Goal: Task Accomplishment & Management: Use online tool/utility

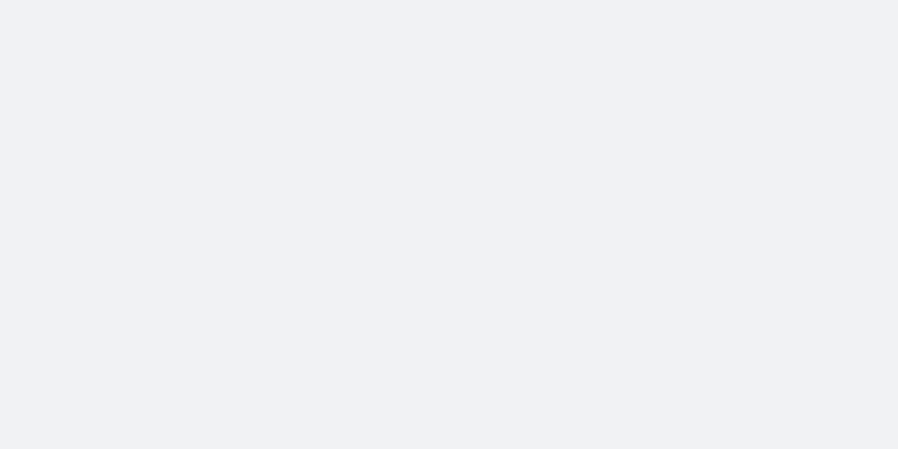
drag, startPoint x: 0, startPoint y: 0, endPoint x: 456, endPoint y: 84, distance: 464.2
click at [456, 84] on body at bounding box center [449, 224] width 898 height 449
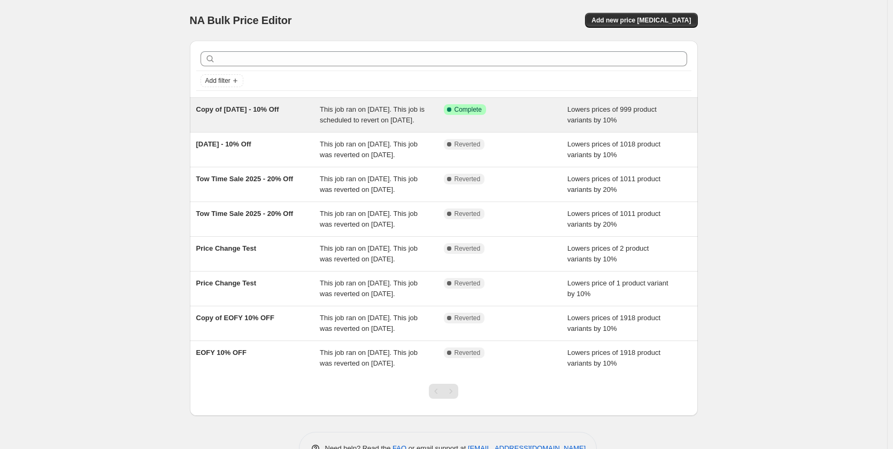
click at [429, 125] on div "This job ran on [DATE]. This job is scheduled to revert on [DATE]." at bounding box center [382, 114] width 124 height 21
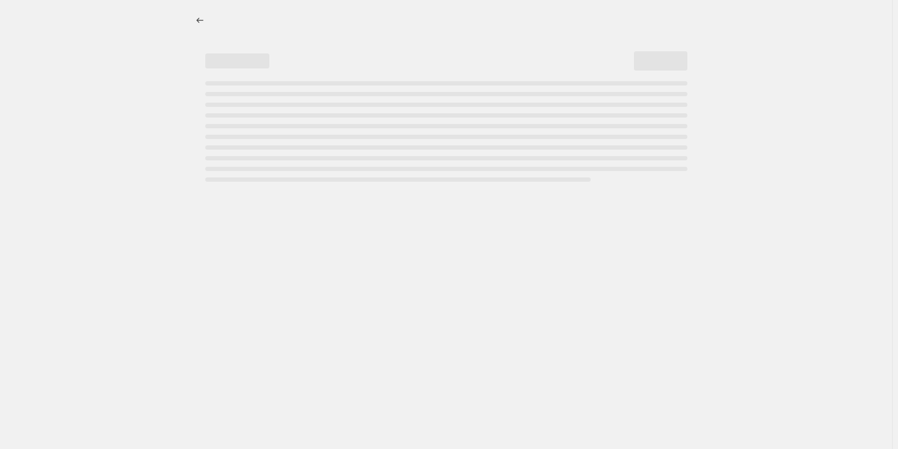
select select "percentage"
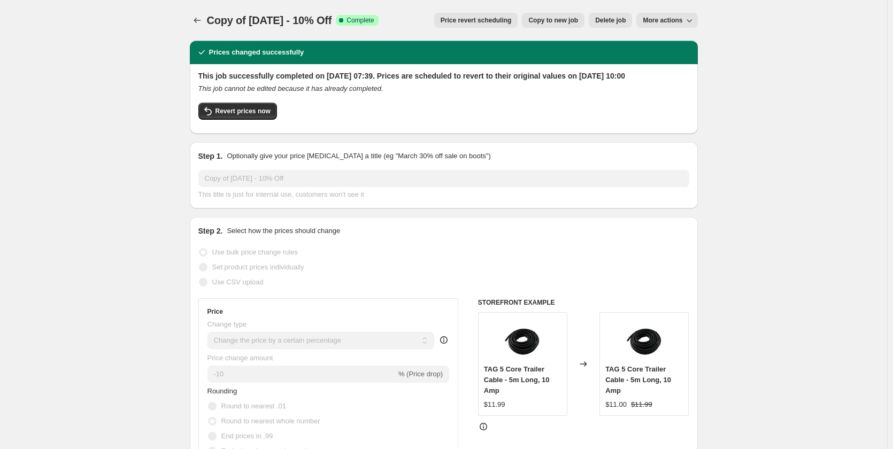
drag, startPoint x: 483, startPoint y: 24, endPoint x: 557, endPoint y: 39, distance: 76.4
click at [557, 39] on div "Copy of [DATE] - 10% Off. This page is ready Copy of [DATE] - 10% Off Success C…" at bounding box center [444, 20] width 508 height 41
click at [697, 19] on button "More actions" at bounding box center [666, 20] width 61 height 15
click at [241, 115] on span "Revert prices now" at bounding box center [242, 111] width 55 height 9
checkbox input "false"
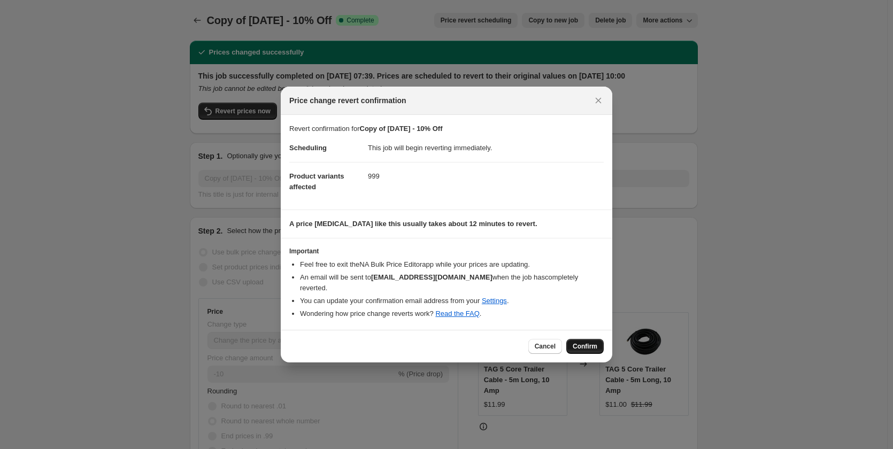
click at [589, 345] on span "Confirm" at bounding box center [584, 346] width 25 height 9
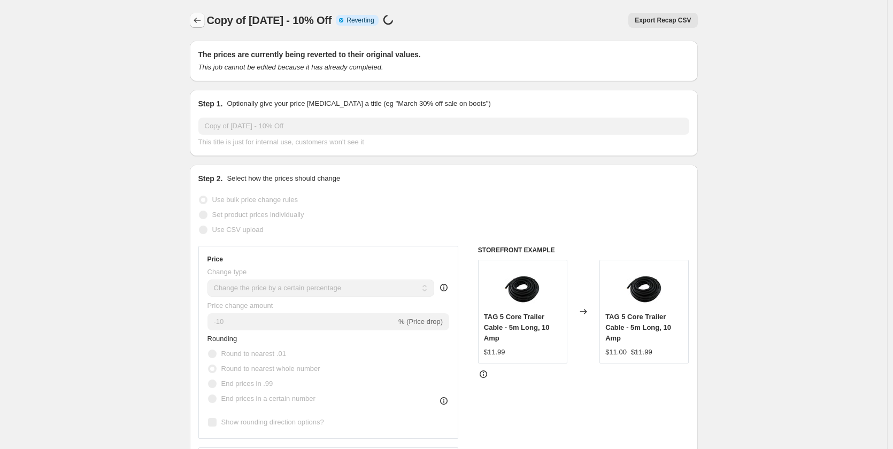
click at [198, 22] on icon "Price change jobs" at bounding box center [197, 20] width 11 height 11
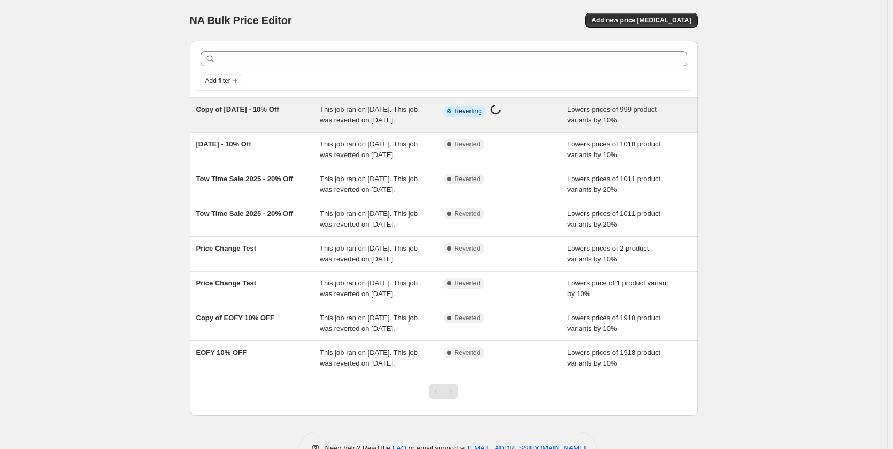
click at [206, 115] on div "Copy of [DATE] - 10% Off" at bounding box center [258, 114] width 124 height 21
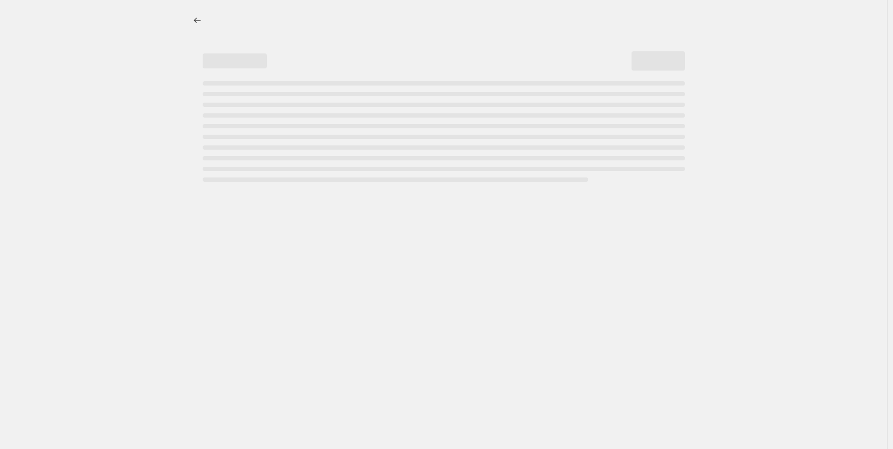
select select "percentage"
